Goal: Check status: Check status

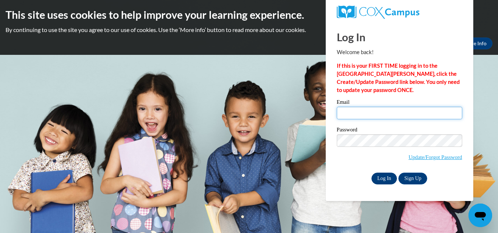
type input "deedramccollum@yahoo.com"
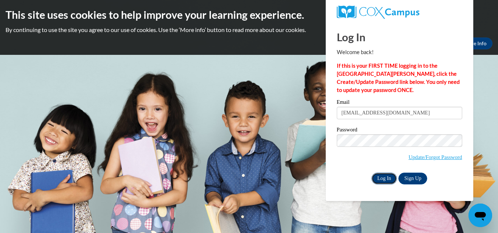
click at [381, 175] on input "Log In" at bounding box center [384, 179] width 26 height 12
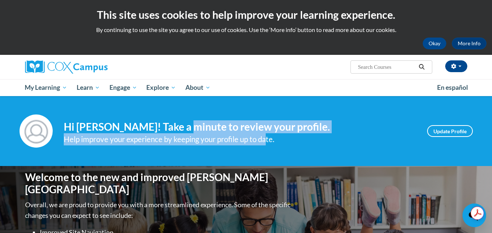
drag, startPoint x: 266, startPoint y: 139, endPoint x: 189, endPoint y: 125, distance: 78.2
click at [189, 125] on div "Hi Deedra McCollum! Take a minute to review your profile. Help improve your exp…" at bounding box center [240, 131] width 352 height 28
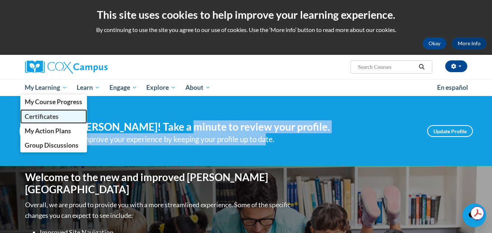
click at [48, 115] on span "Certificates" at bounding box center [42, 117] width 34 height 8
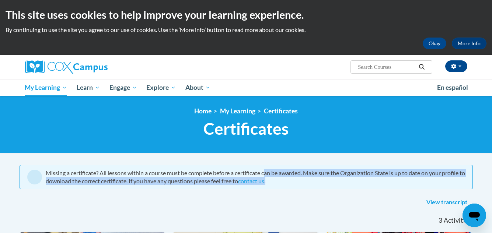
drag, startPoint x: 268, startPoint y: 172, endPoint x: 353, endPoint y: 183, distance: 85.8
click at [353, 183] on div "Missing a certificate? All lessons within a course must be complete before a ce…" at bounding box center [255, 177] width 419 height 16
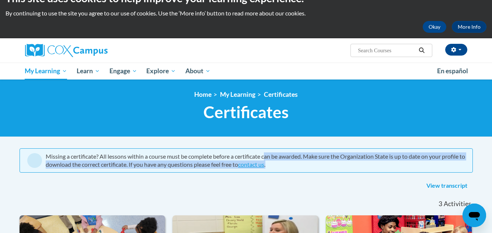
scroll to position [15, 0]
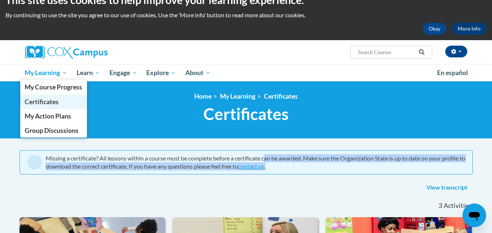
click at [49, 100] on span "Certificates" at bounding box center [42, 102] width 34 height 8
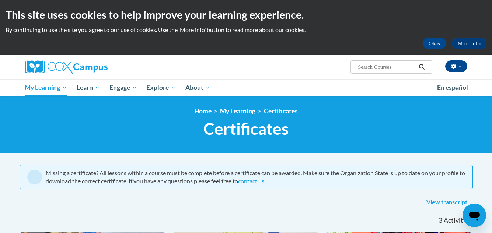
click at [477, 203] on div "Missing a certificate? All lessons within a course must be complete before a ce…" at bounding box center [246, 186] width 464 height 43
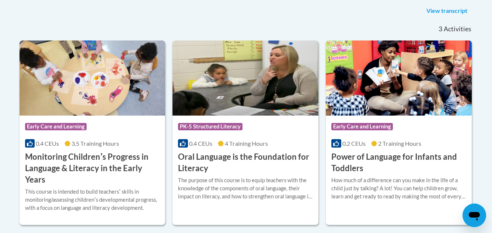
scroll to position [177, 0]
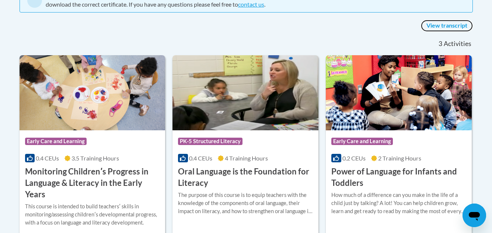
click at [448, 27] on link "View transcript" at bounding box center [447, 26] width 52 height 12
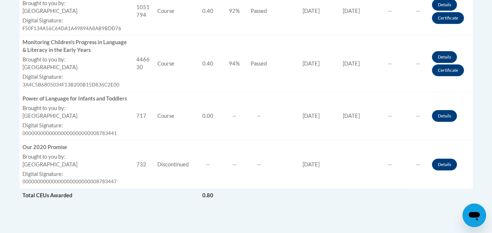
scroll to position [324, 0]
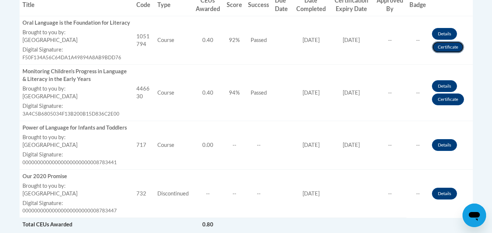
click at [451, 47] on link "Certificate" at bounding box center [448, 47] width 32 height 12
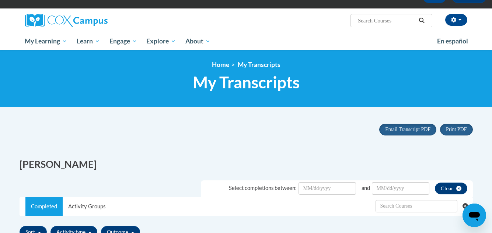
scroll to position [36, 0]
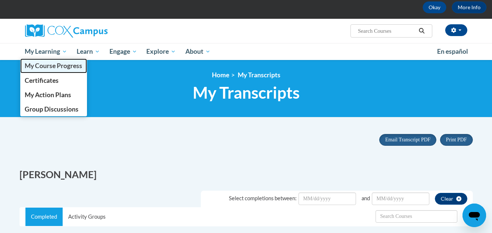
click at [41, 73] on link "My Course Progress" at bounding box center [53, 66] width 67 height 14
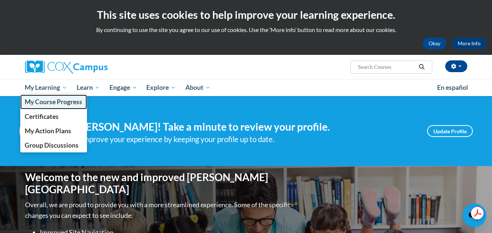
click at [50, 102] on span "My Course Progress" at bounding box center [53, 102] width 57 height 8
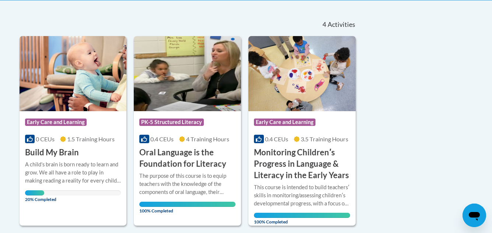
scroll to position [162, 0]
